Goal: Information Seeking & Learning: Learn about a topic

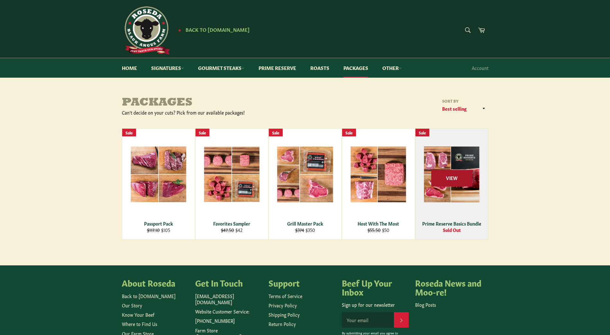
click at [450, 184] on span "View" at bounding box center [451, 178] width 41 height 16
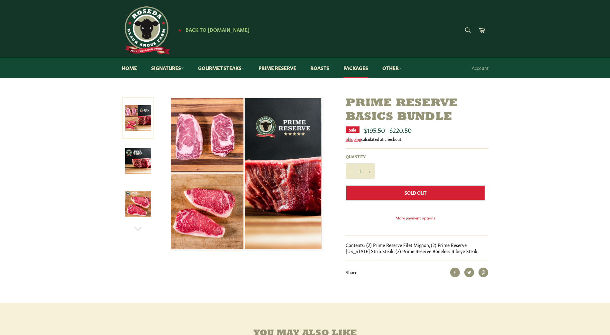
click at [136, 120] on link at bounding box center [138, 118] width 32 height 42
click at [289, 69] on link "Prime Reserve" at bounding box center [277, 68] width 50 height 20
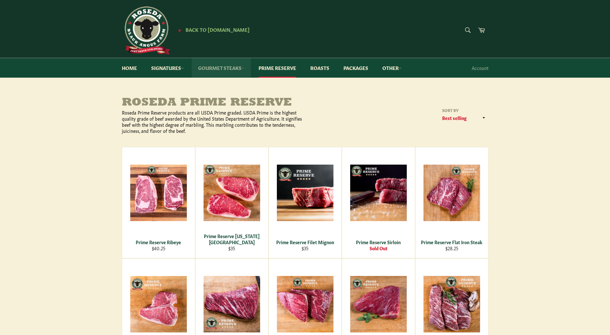
click at [225, 70] on link "Gourmet Steaks" at bounding box center [221, 68] width 59 height 20
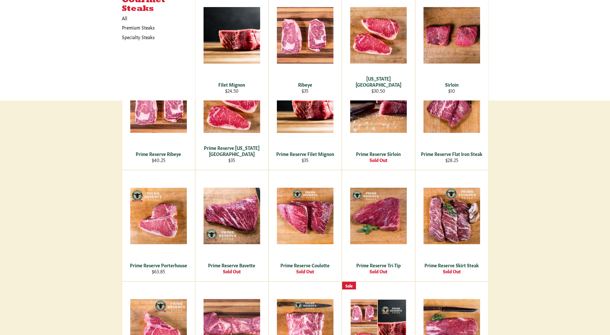
scroll to position [96, 0]
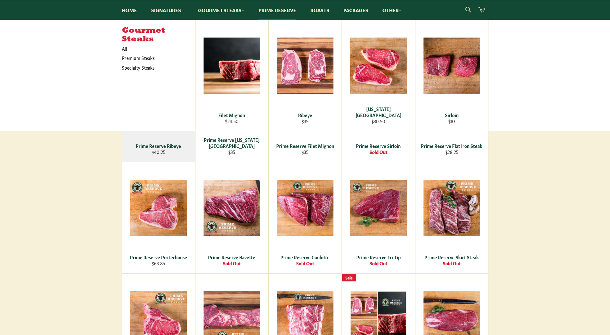
click at [161, 147] on div "Prime Reserve Ribeye" at bounding box center [158, 146] width 65 height 6
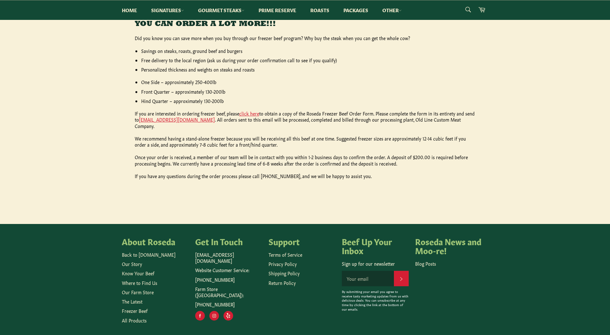
scroll to position [301, 0]
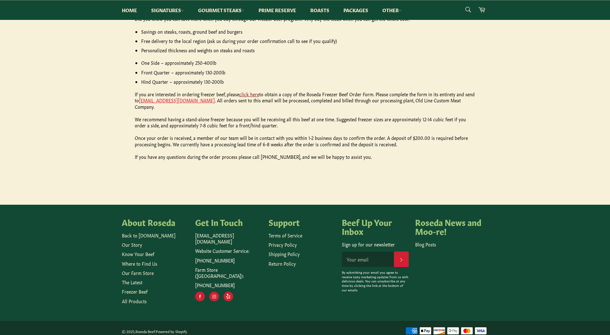
click at [254, 95] on link "click here" at bounding box center [249, 94] width 20 height 6
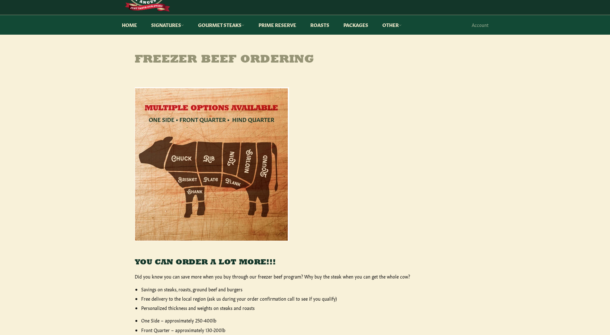
scroll to position [0, 0]
